Goal: Information Seeking & Learning: Learn about a topic

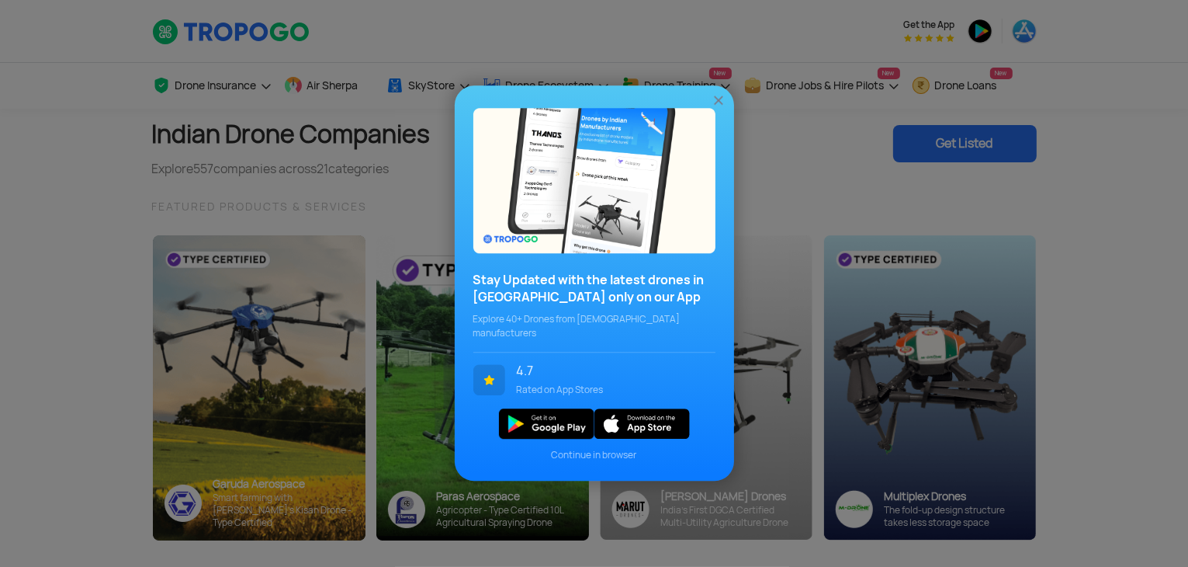
click at [717, 109] on img at bounding box center [719, 101] width 16 height 16
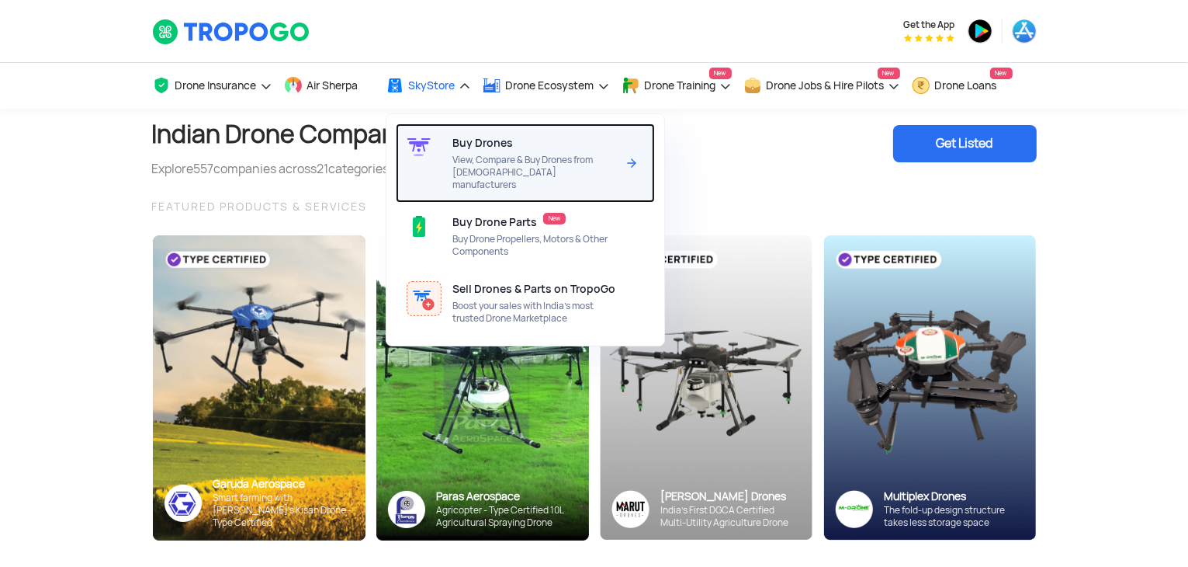
click at [477, 155] on span "View, Compare & Buy Drones from [DEMOGRAPHIC_DATA] manufacturers" at bounding box center [535, 172] width 164 height 37
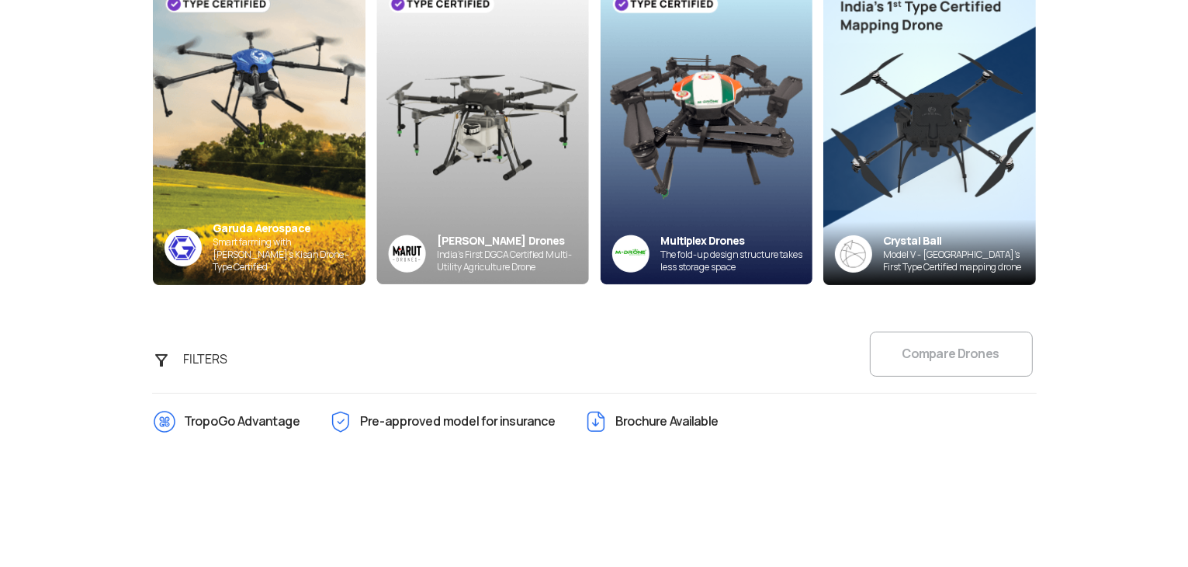
scroll to position [233, 0]
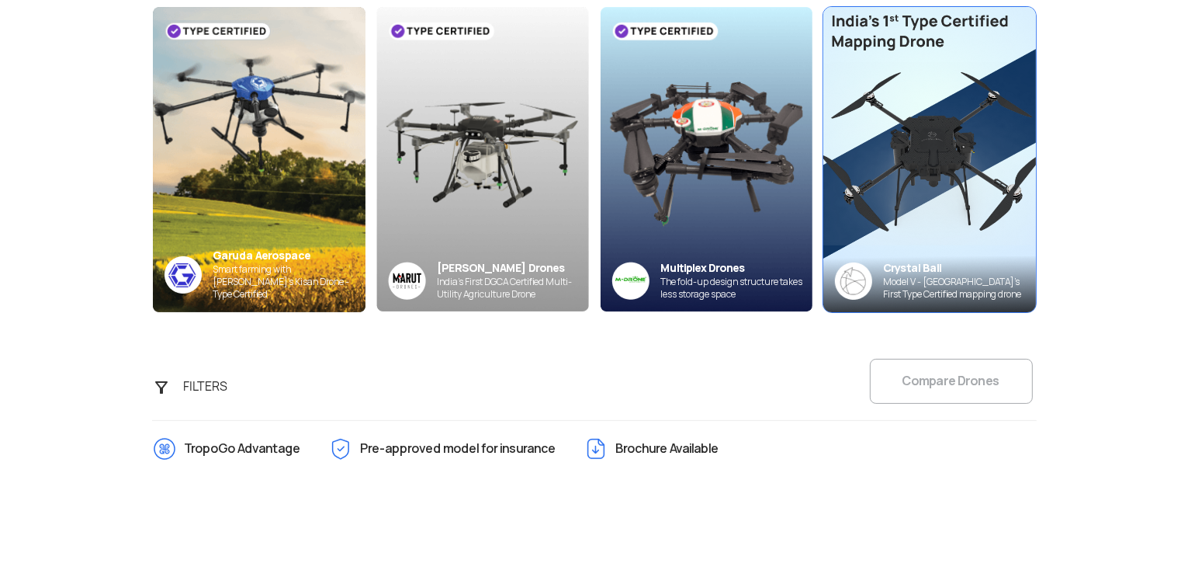
click at [987, 223] on img at bounding box center [930, 158] width 234 height 335
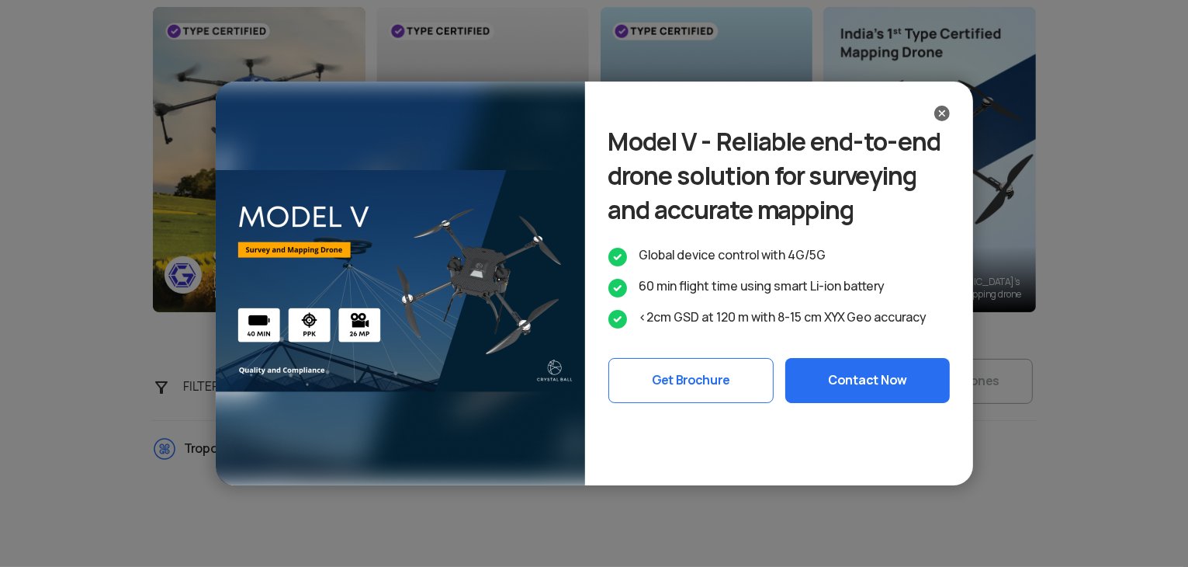
click at [711, 403] on button "Get Brochure" at bounding box center [691, 380] width 165 height 45
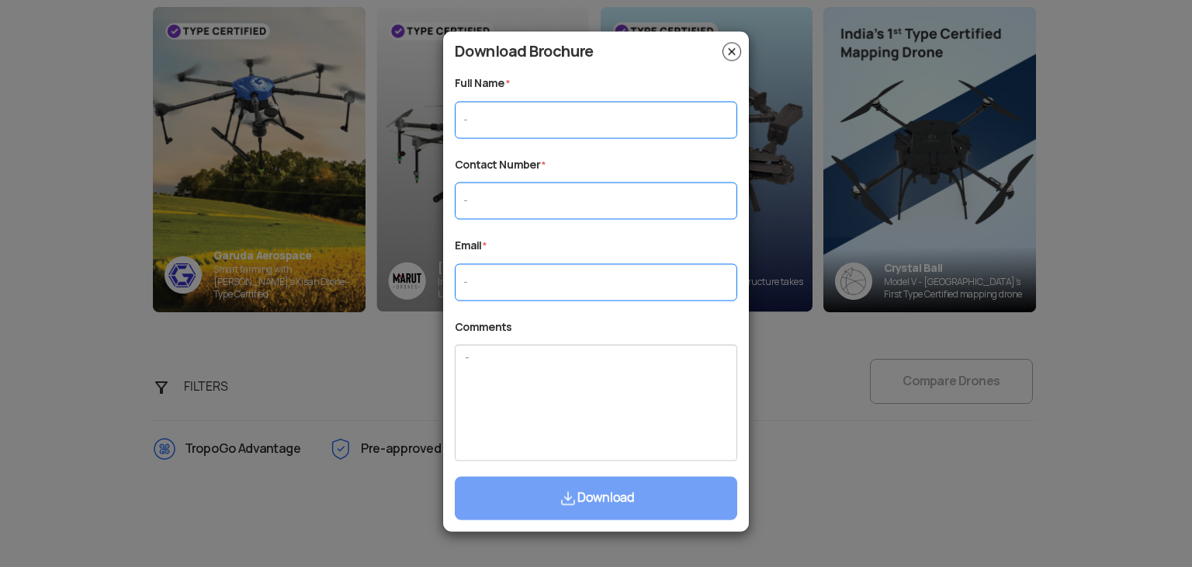
click at [739, 53] on img at bounding box center [732, 51] width 19 height 19
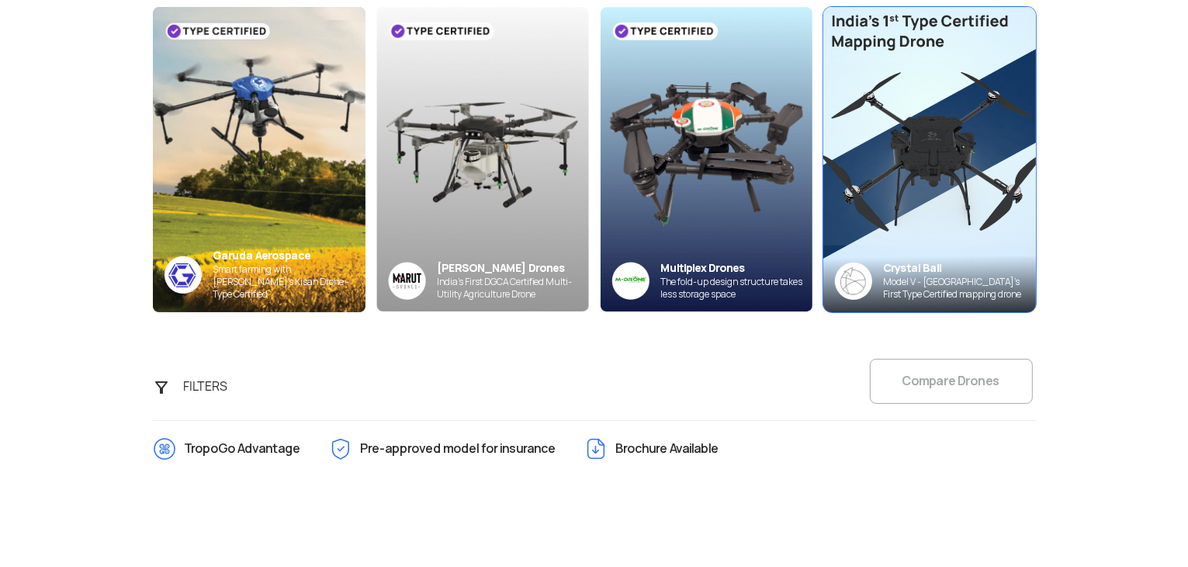
click at [952, 246] on img at bounding box center [930, 158] width 234 height 335
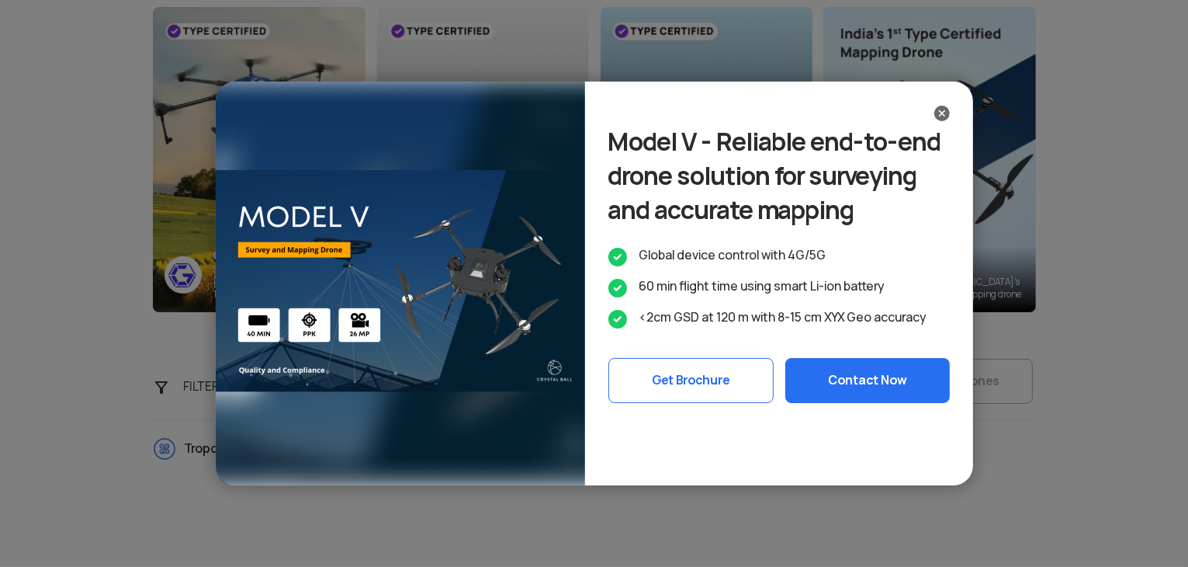
click at [945, 116] on img at bounding box center [943, 114] width 16 height 16
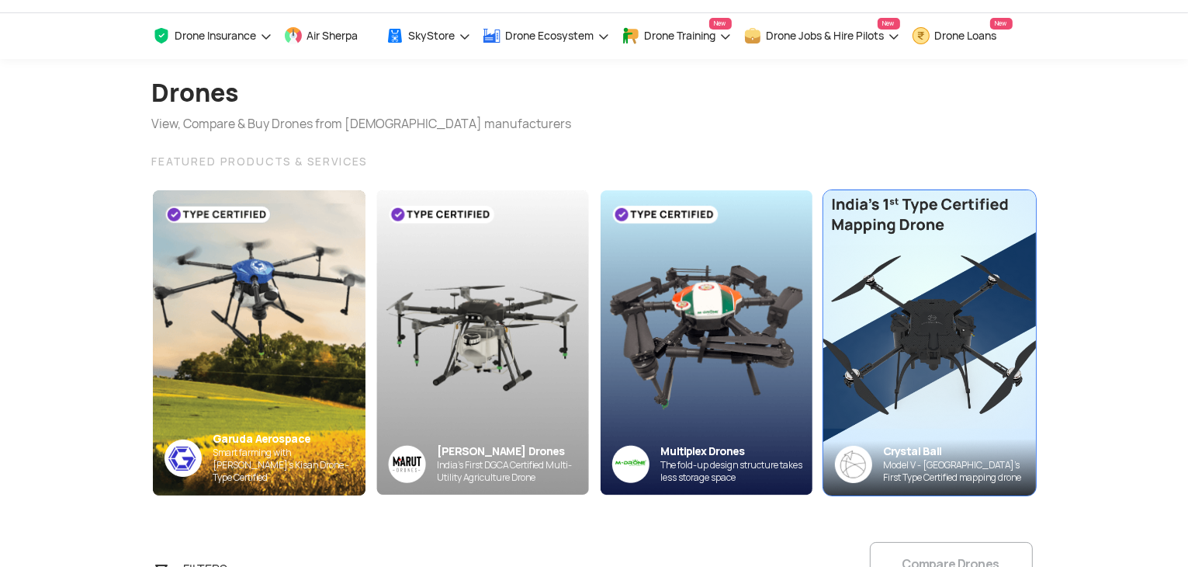
scroll to position [78, 0]
